Goal: Task Accomplishment & Management: Complete application form

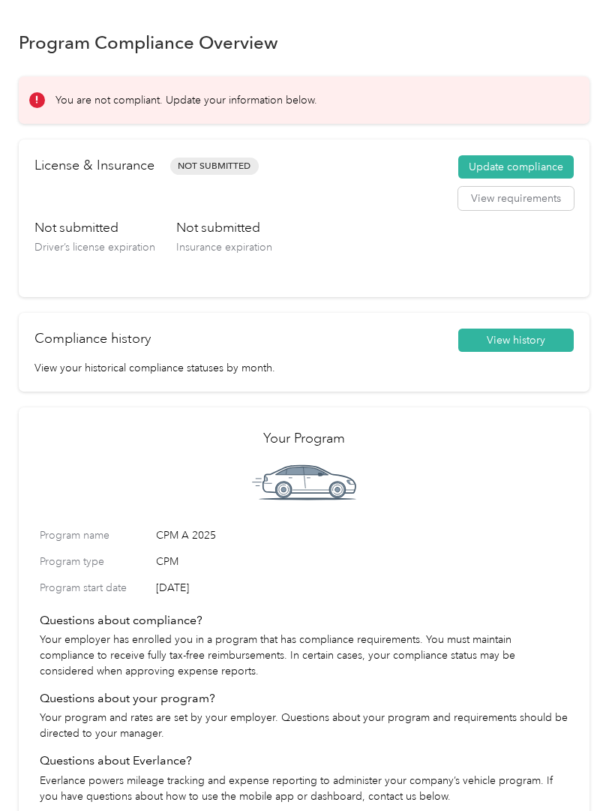
click at [535, 155] on button "Update compliance" at bounding box center [517, 167] width 116 height 24
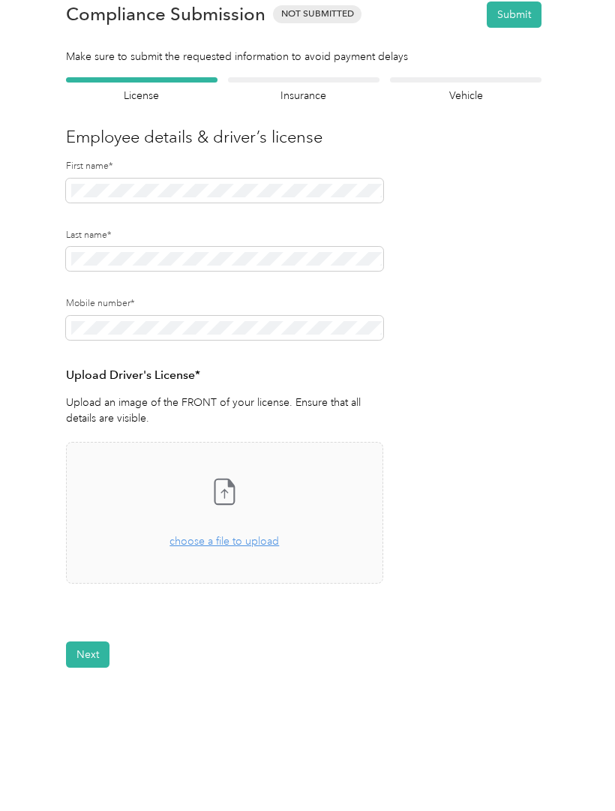
scroll to position [38, 0]
click at [257, 536] on span "choose a file to upload" at bounding box center [225, 542] width 110 height 13
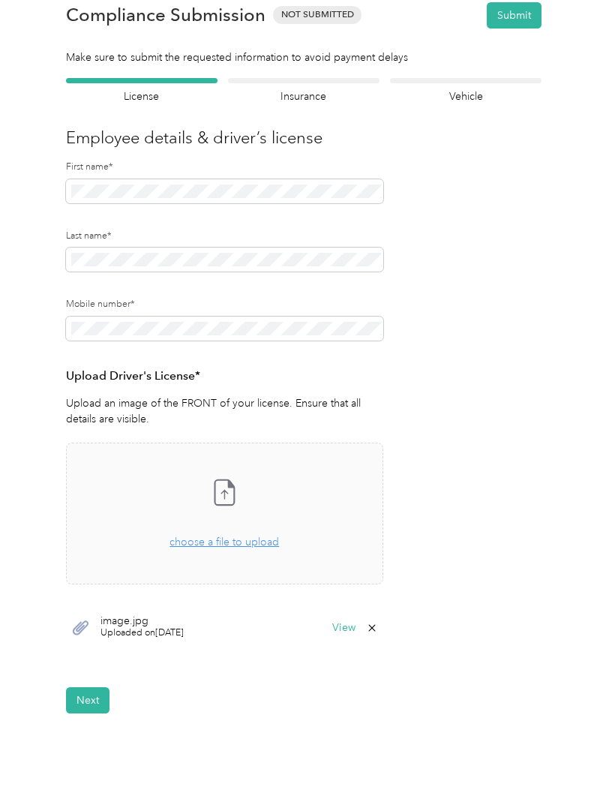
click at [94, 699] on button "Next" at bounding box center [88, 700] width 44 height 26
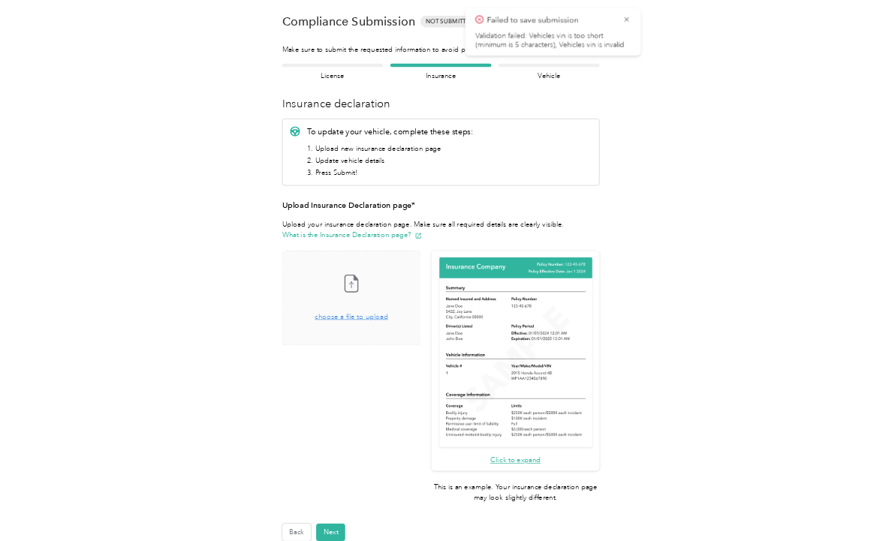
scroll to position [18, 0]
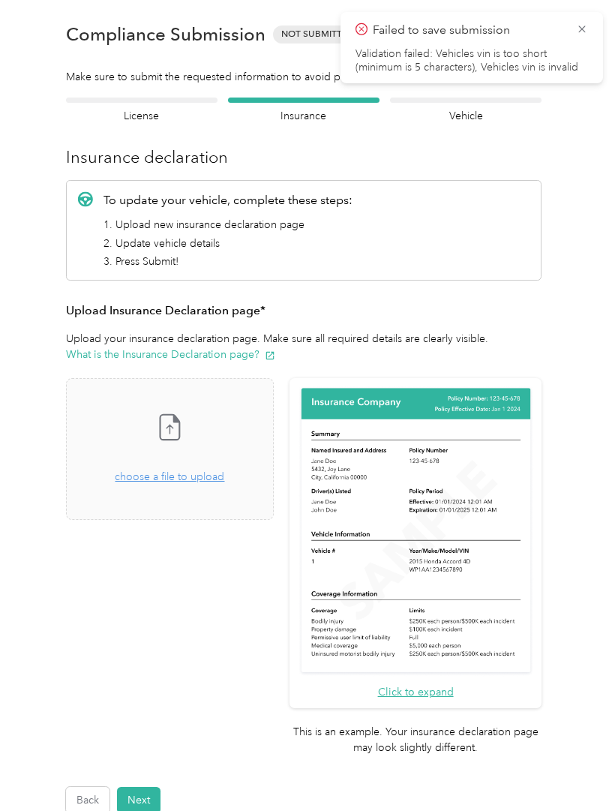
click at [582, 35] on icon at bounding box center [582, 30] width 12 height 14
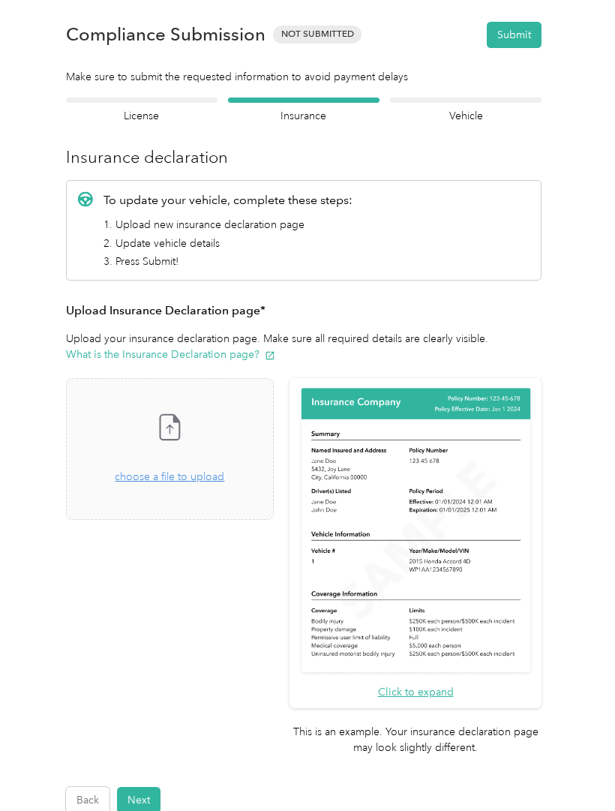
click at [194, 475] on span "choose a file to upload" at bounding box center [170, 477] width 110 height 13
click at [221, 472] on span "choose a file to upload" at bounding box center [170, 477] width 110 height 13
click at [224, 483] on div "Drag and drop your file here, or choose a file to upload" at bounding box center [170, 469] width 110 height 33
click at [204, 476] on span "choose a file to upload" at bounding box center [170, 477] width 110 height 13
click at [182, 471] on span "choose a file to upload" at bounding box center [170, 477] width 110 height 13
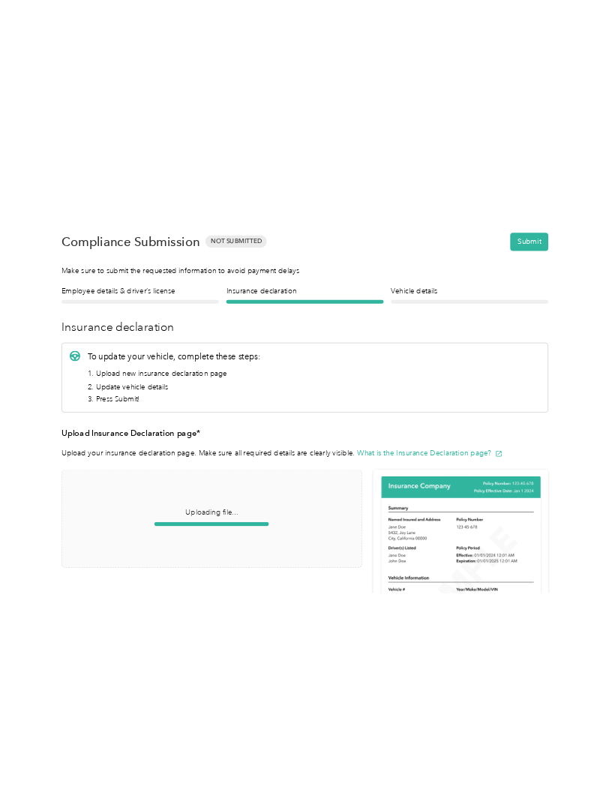
scroll to position [0, 0]
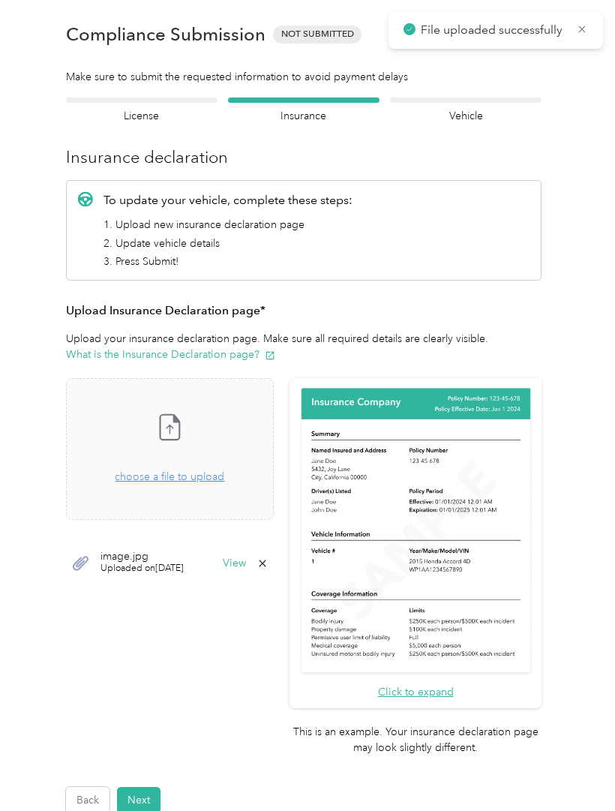
click at [206, 479] on span "choose a file to upload" at bounding box center [170, 477] width 110 height 13
click at [143, 787] on button "Next" at bounding box center [139, 800] width 44 height 26
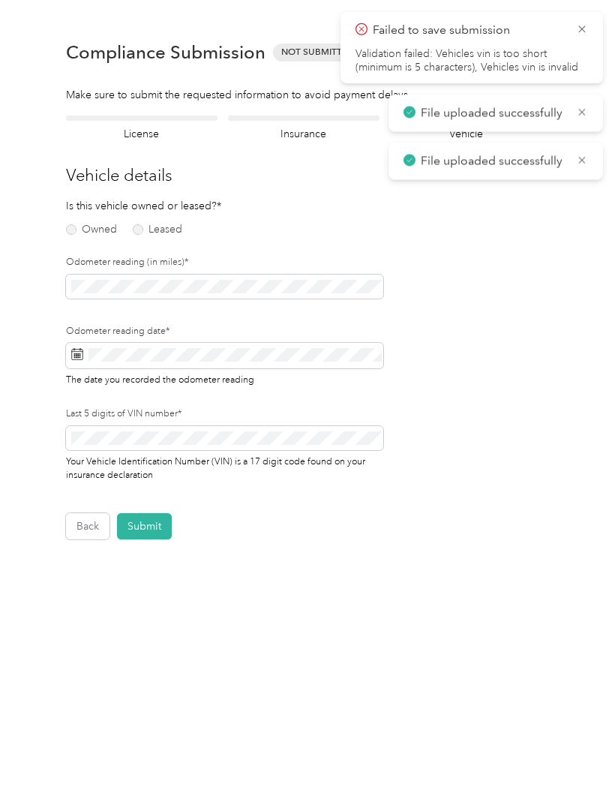
click at [163, 224] on label "Leased" at bounding box center [158, 229] width 50 height 11
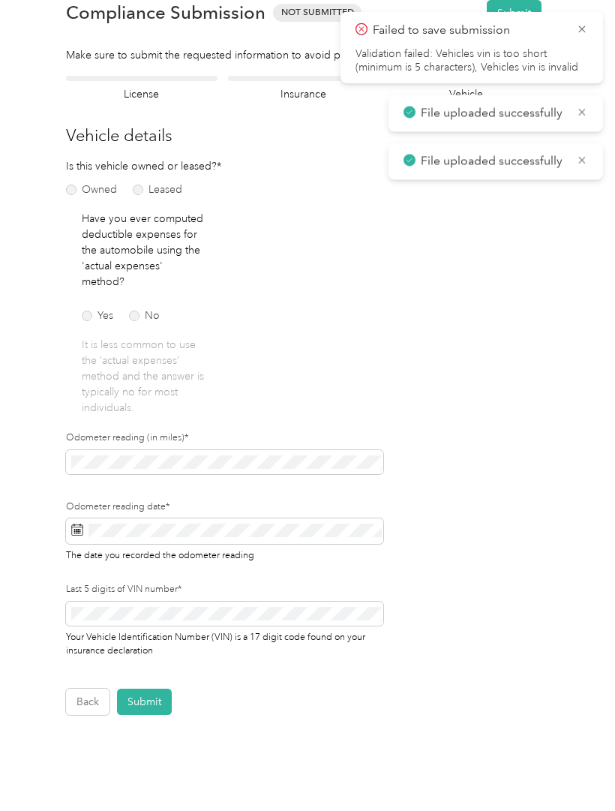
scroll to position [44, 0]
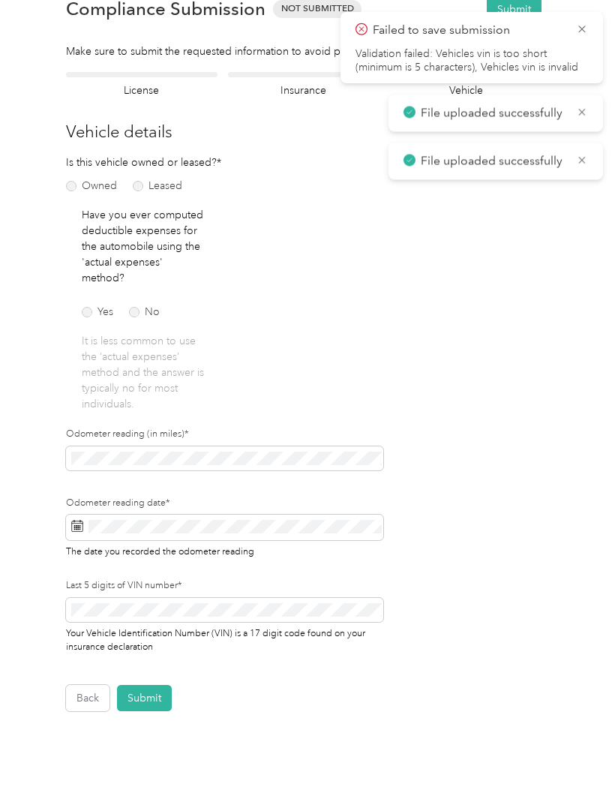
click at [140, 287] on div "Have you ever computed deductible expenses for the automobile using the 'actual…" at bounding box center [144, 309] width 124 height 205
click at [131, 308] on label "No" at bounding box center [144, 312] width 31 height 11
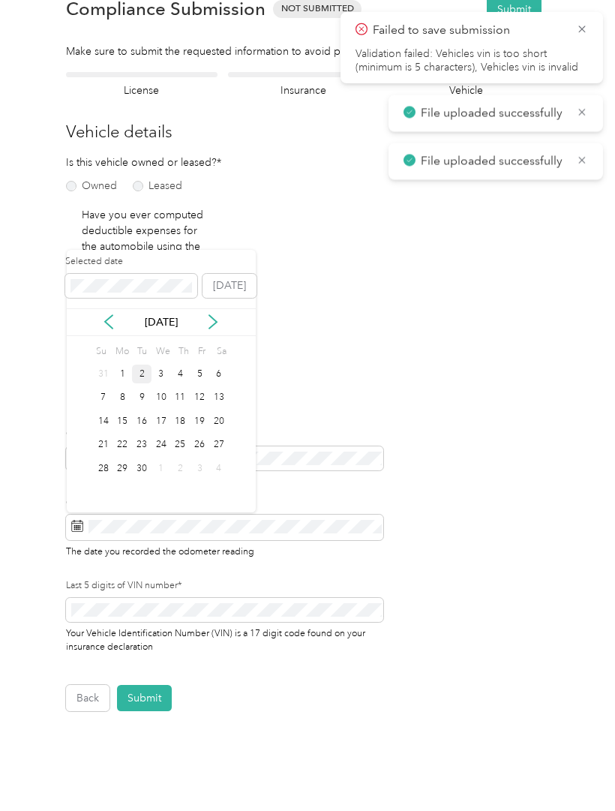
click at [144, 368] on div "2" at bounding box center [142, 374] width 20 height 19
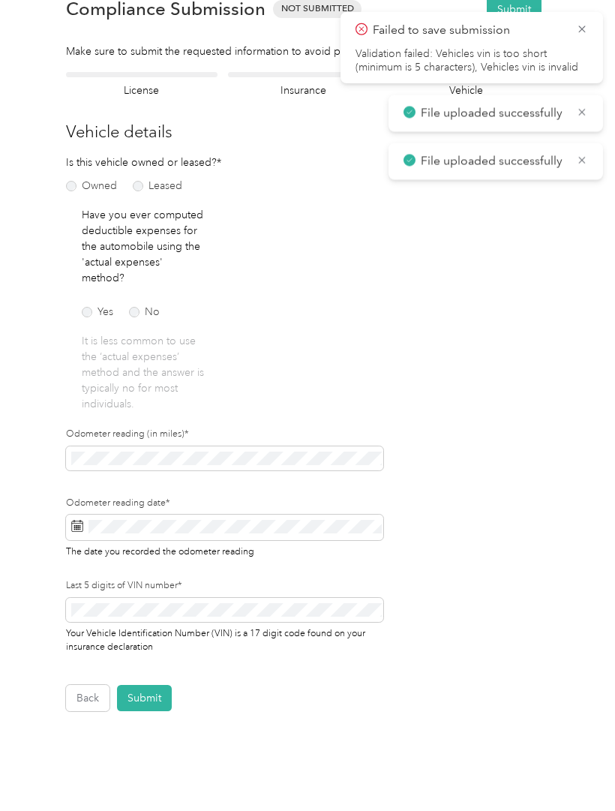
click at [152, 699] on button "Submit" at bounding box center [144, 698] width 55 height 26
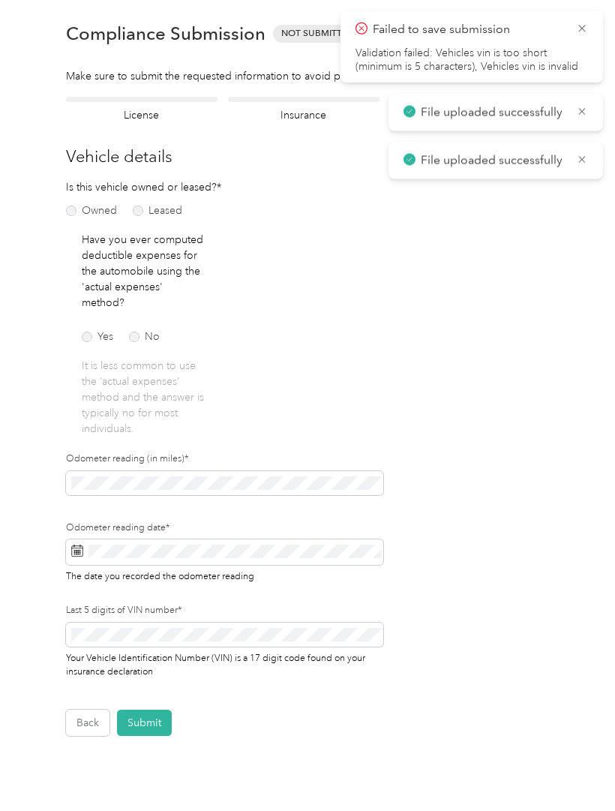
scroll to position [1, 0]
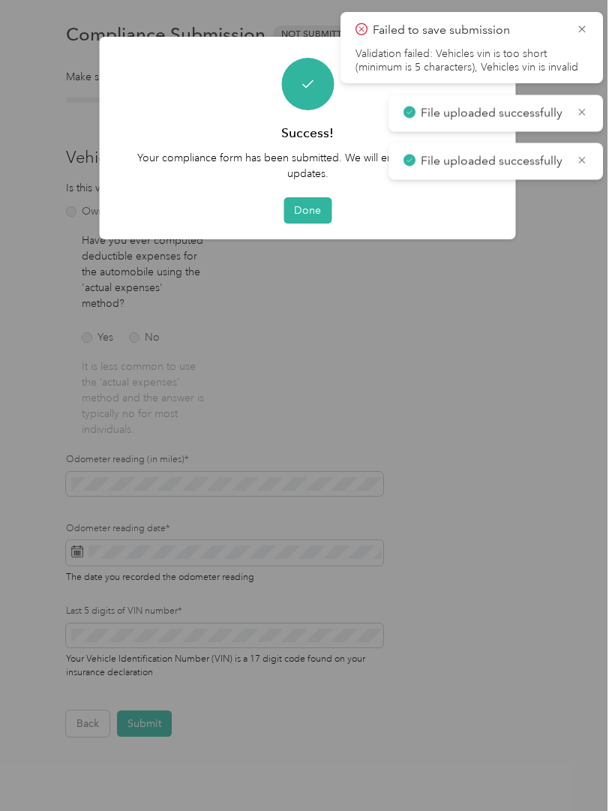
click at [312, 217] on button "Done" at bounding box center [308, 210] width 48 height 26
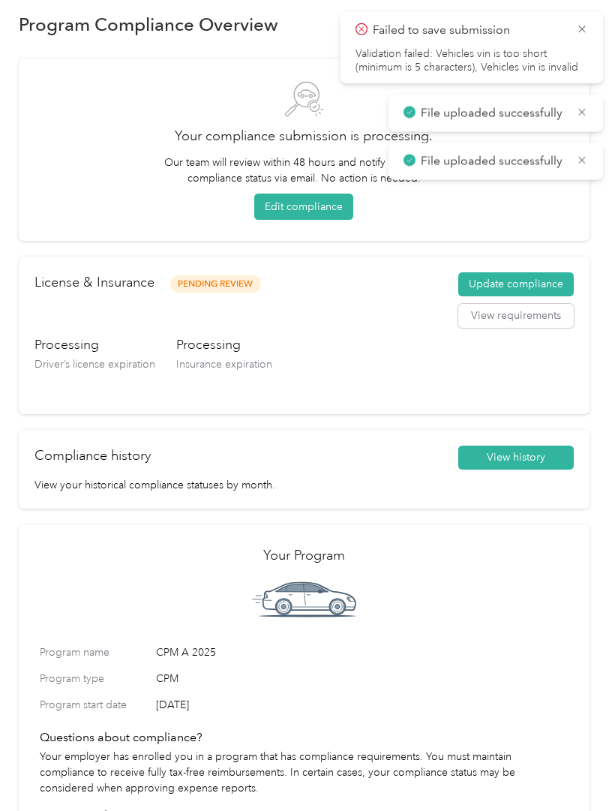
click at [585, 32] on icon at bounding box center [582, 30] width 12 height 14
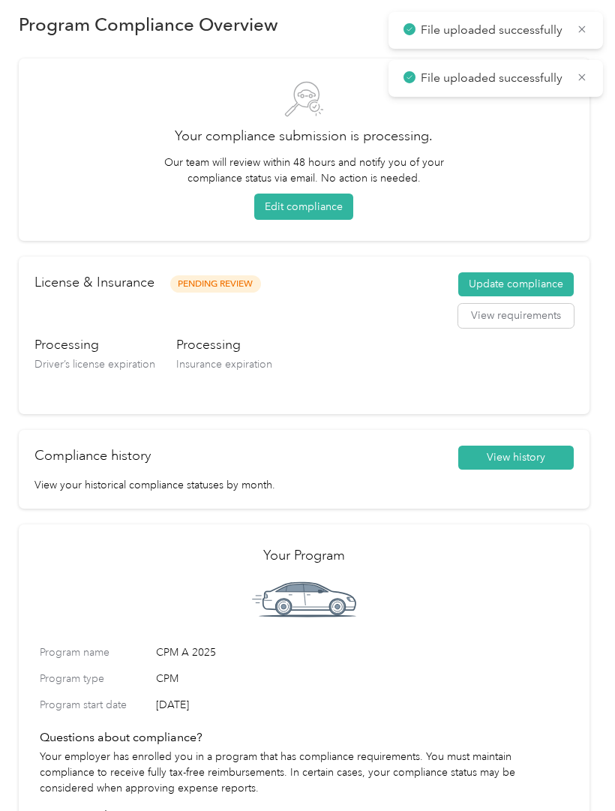
click at [583, 34] on icon at bounding box center [582, 30] width 12 height 14
click at [588, 32] on icon at bounding box center [582, 30] width 12 height 14
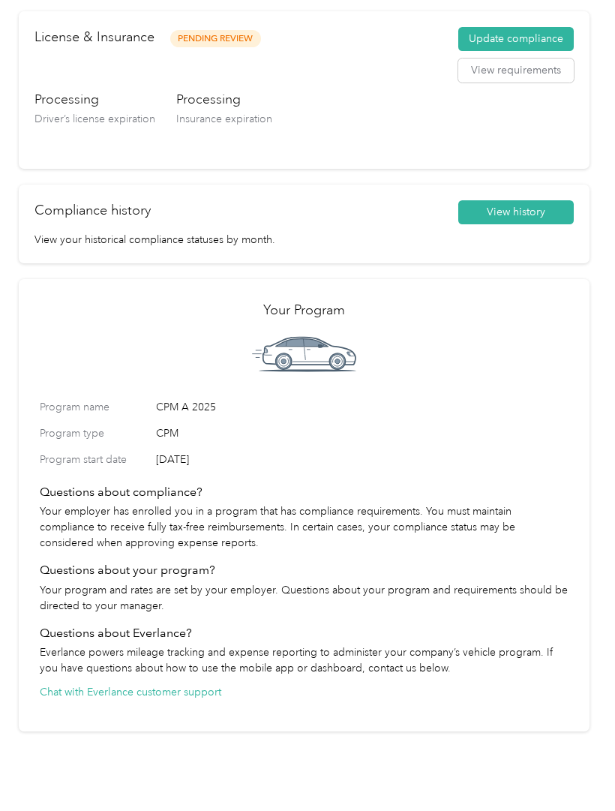
scroll to position [263, 0]
